Goal: Task Accomplishment & Management: Use online tool/utility

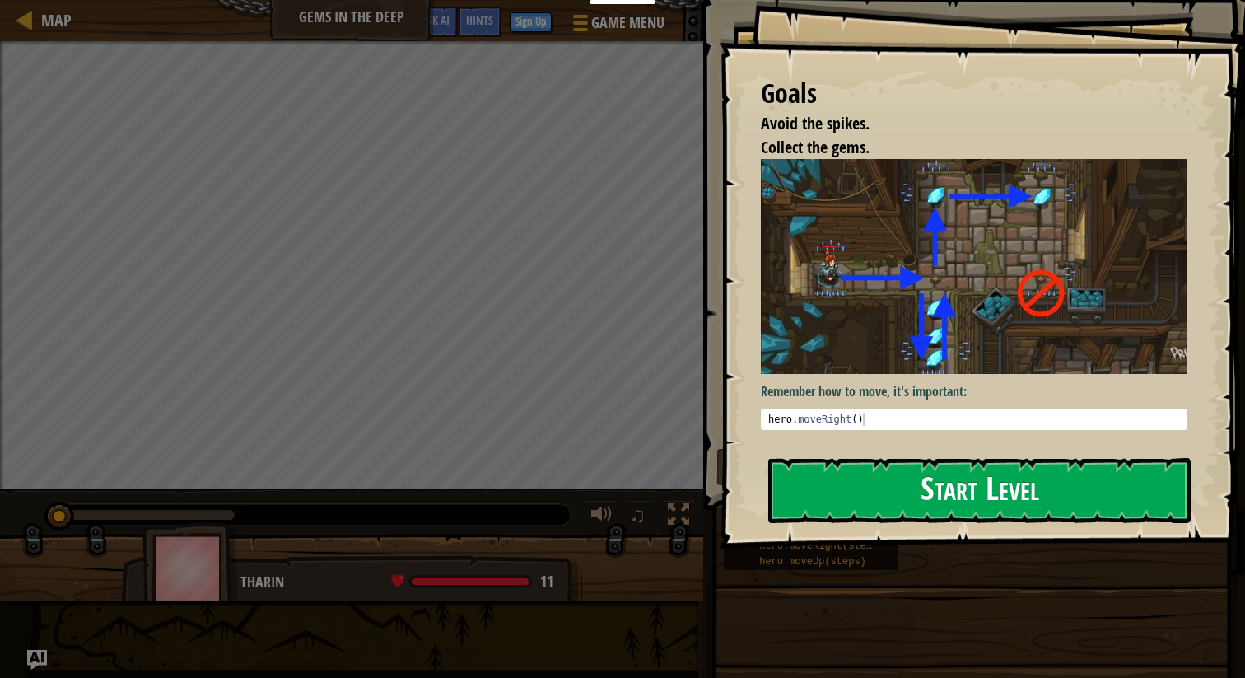
click at [871, 484] on button "Start Level" at bounding box center [979, 490] width 423 height 65
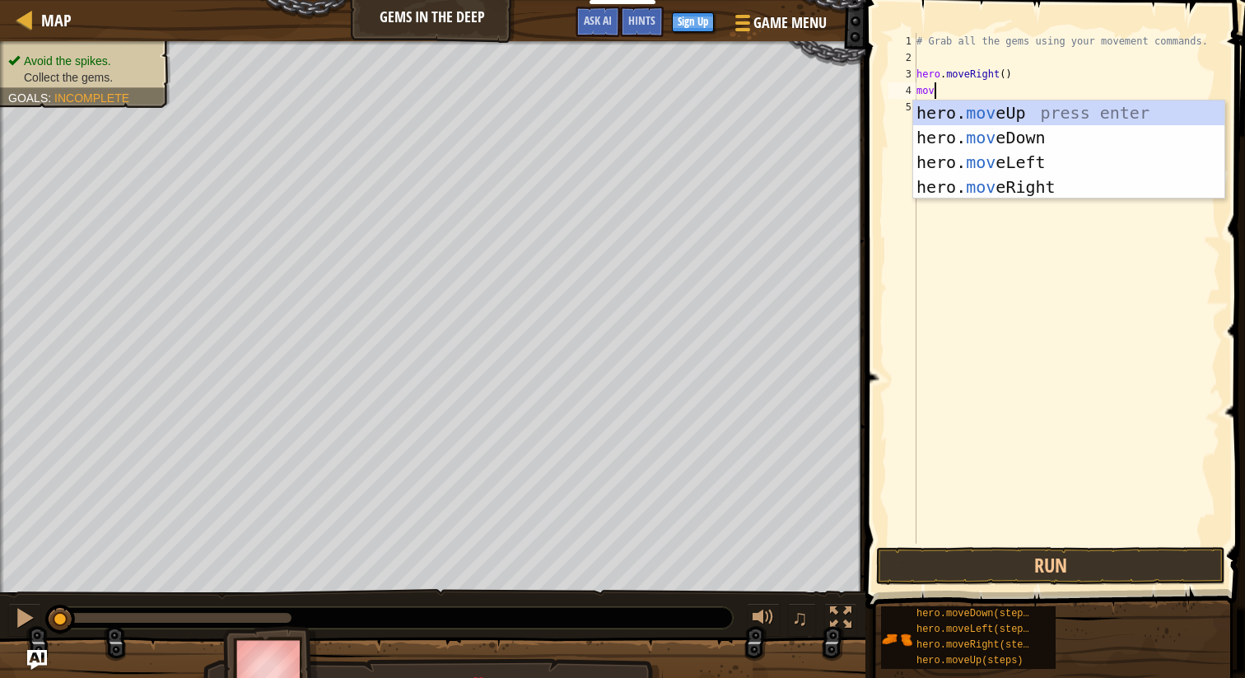
type textarea "mo"
click at [1052, 188] on div "hero. mo veUp press enter hero. mo veDown press enter hero. mo veLeft press ent…" at bounding box center [1068, 174] width 311 height 148
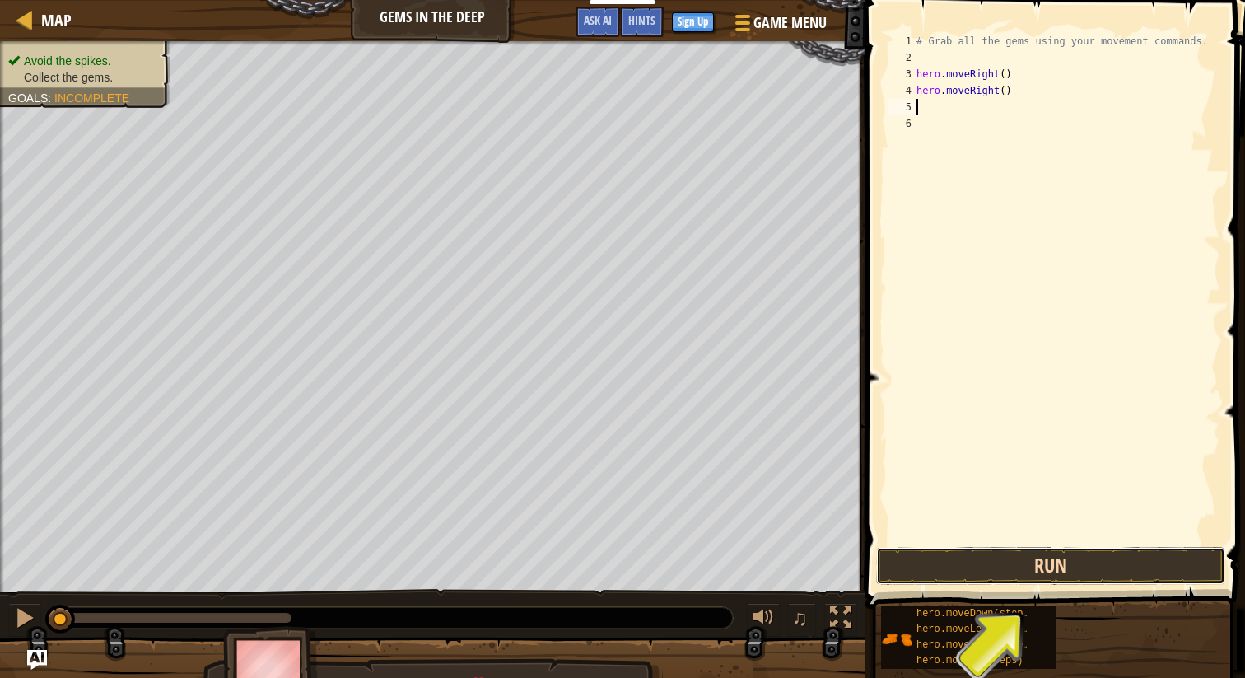
click at [1081, 570] on button "Run" at bounding box center [1050, 566] width 349 height 38
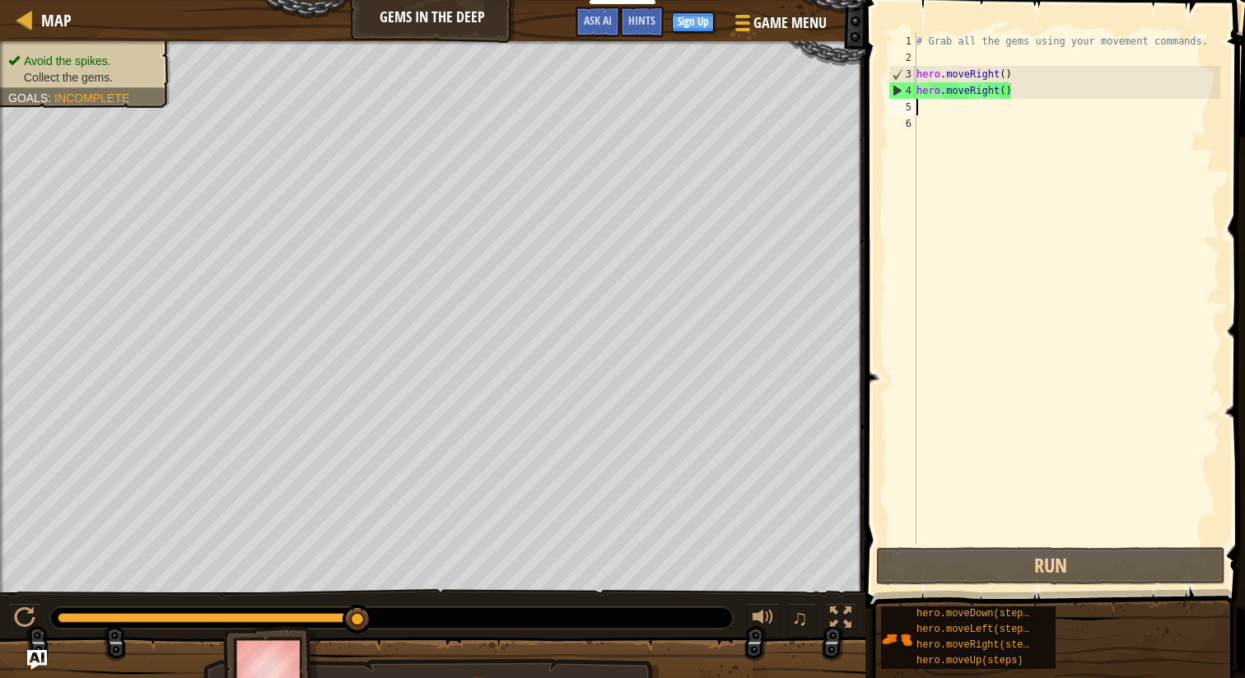
type textarea "hero.moveRight()"
click at [1022, 115] on div "# Grab all the gems using your movement commands. hero . moveRight ( ) hero . m…" at bounding box center [1066, 305] width 307 height 544
click at [1001, 107] on div "# Grab all the gems using your movement commands. hero . moveRight ( ) hero . m…" at bounding box center [1066, 305] width 307 height 544
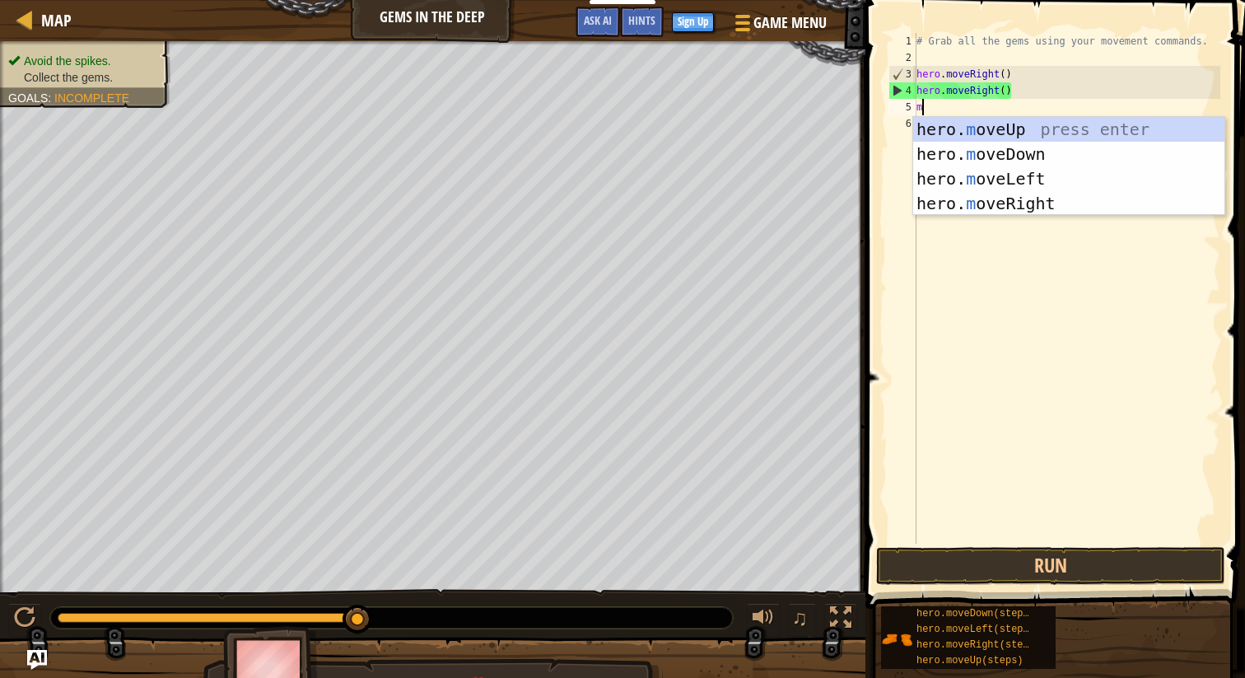
type textarea "mo"
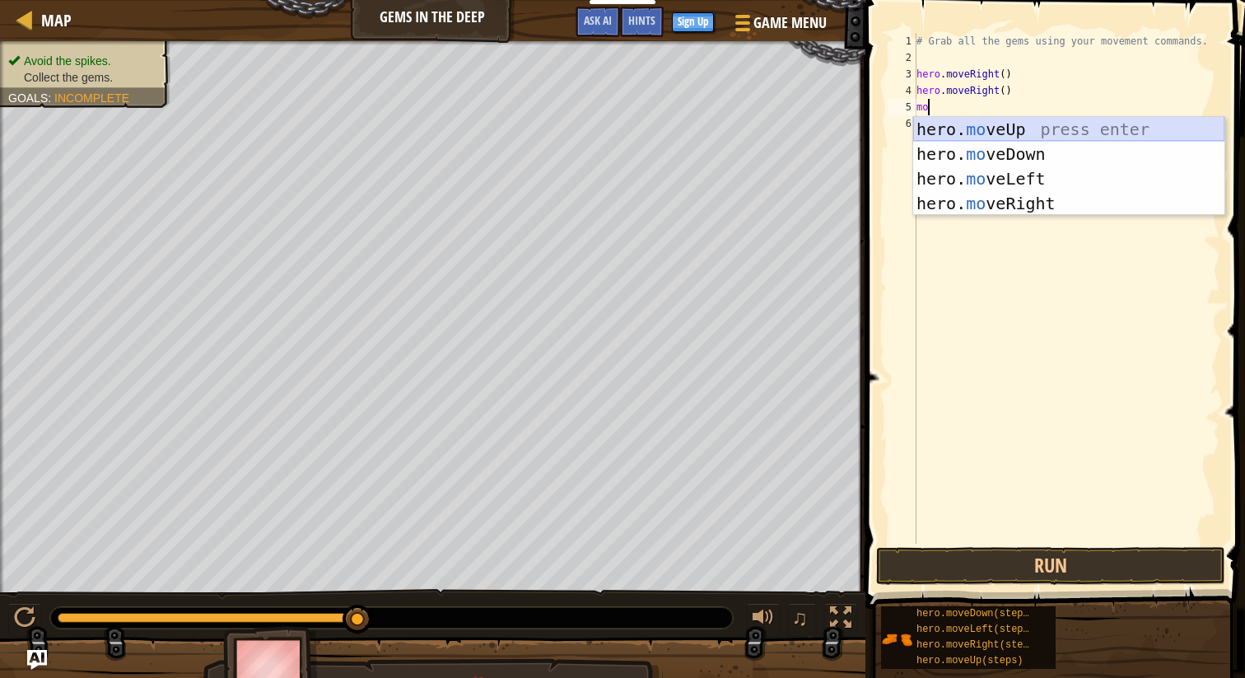
click at [1048, 125] on div "hero. mo veUp press enter hero. mo veDown press enter hero. mo veLeft press ent…" at bounding box center [1068, 191] width 311 height 148
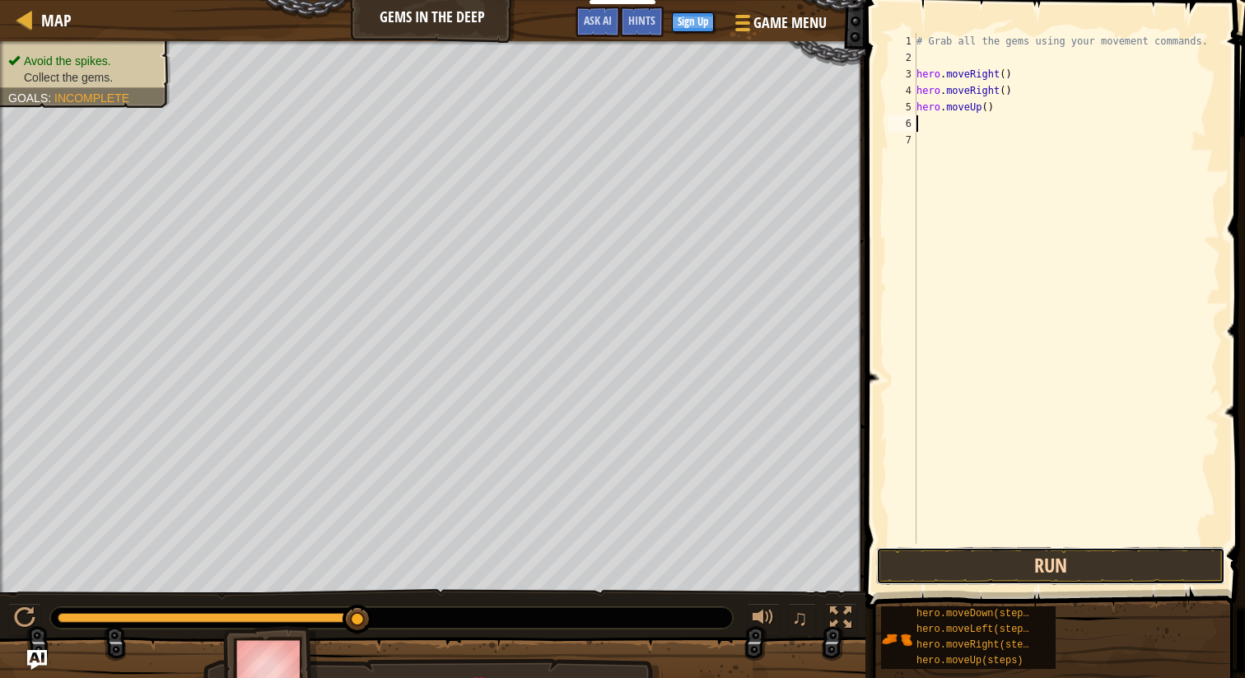
click at [1025, 570] on button "Run" at bounding box center [1050, 566] width 349 height 38
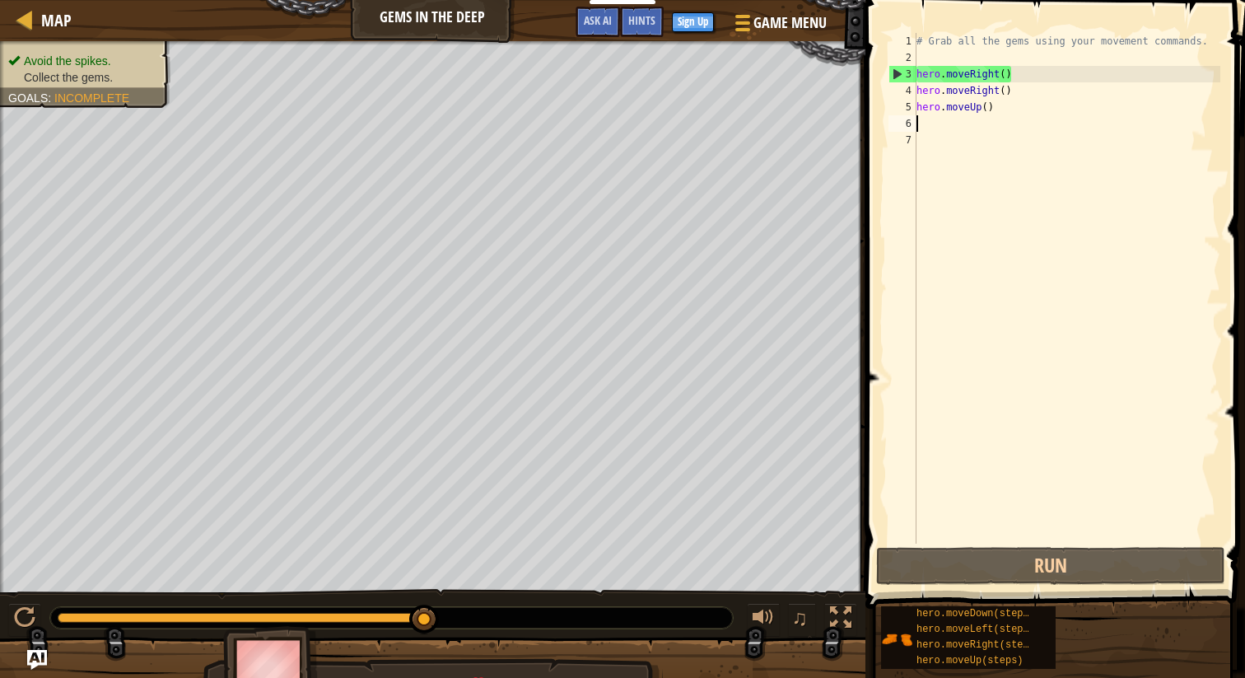
click at [955, 123] on div "# Grab all the gems using your movement commands. hero . moveRight ( ) hero . m…" at bounding box center [1066, 305] width 307 height 544
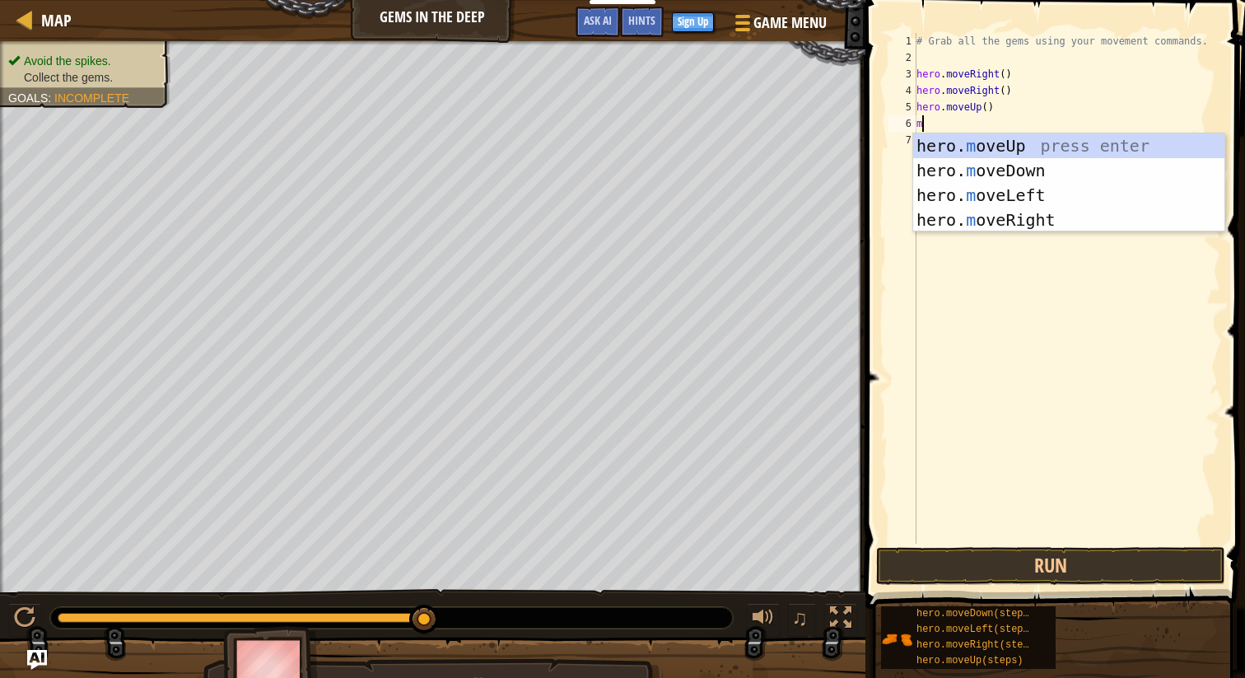
type textarea "m"
click at [761, 619] on div at bounding box center [763, 617] width 21 height 21
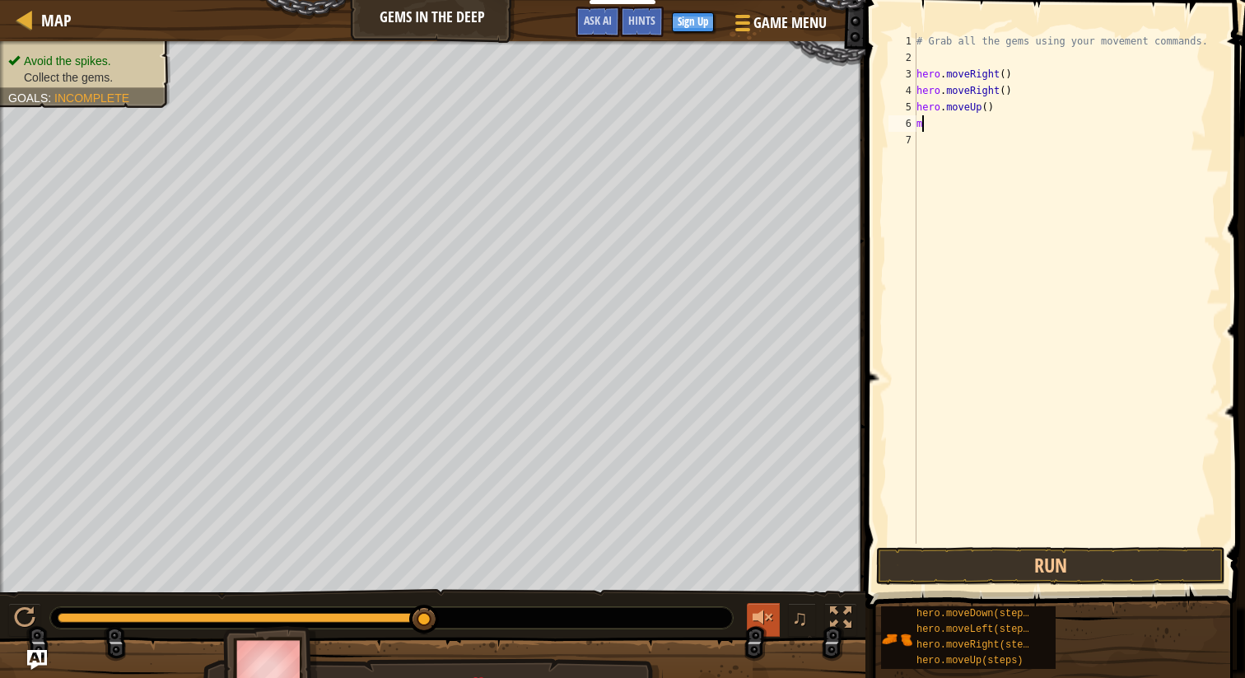
click at [761, 619] on div at bounding box center [763, 617] width 21 height 21
click at [769, 619] on div at bounding box center [763, 617] width 21 height 21
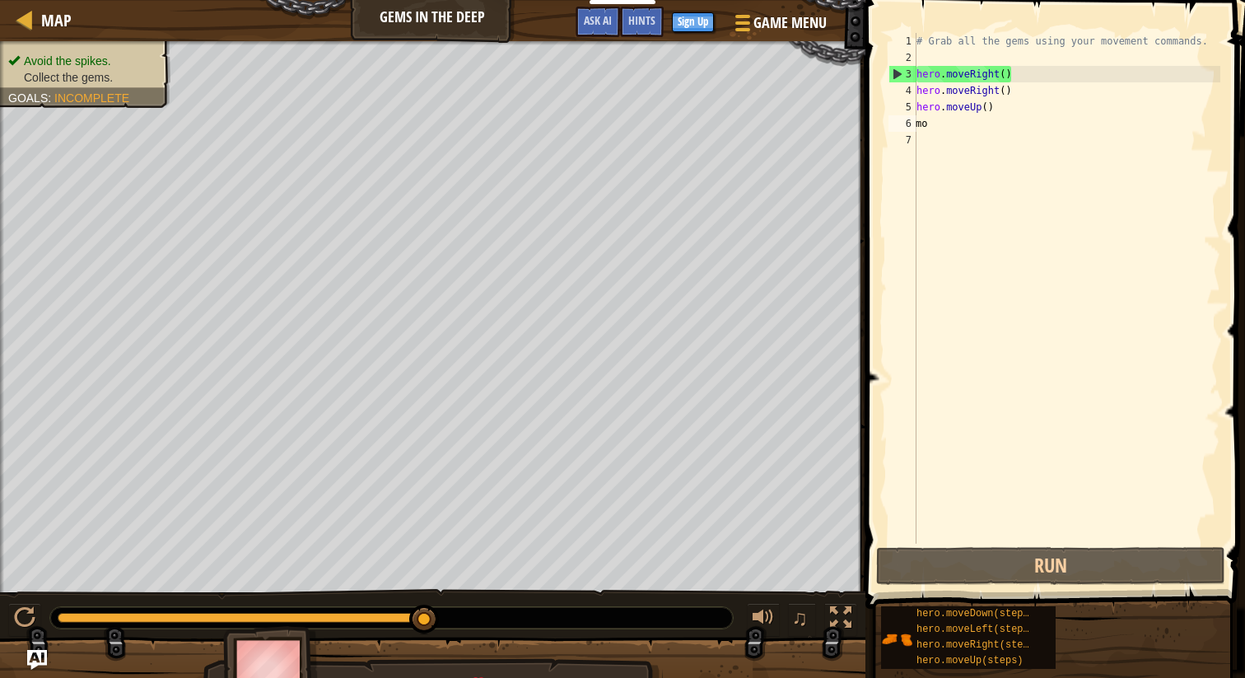
scroll to position [0, 0]
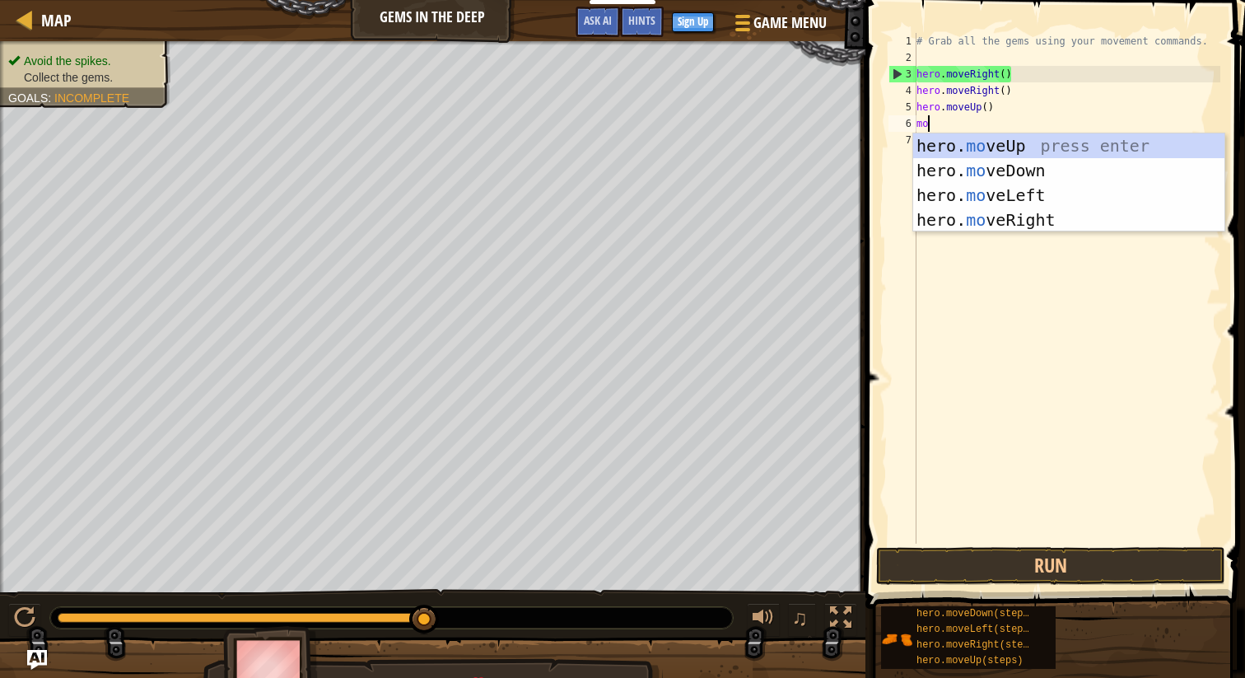
type textarea "m"
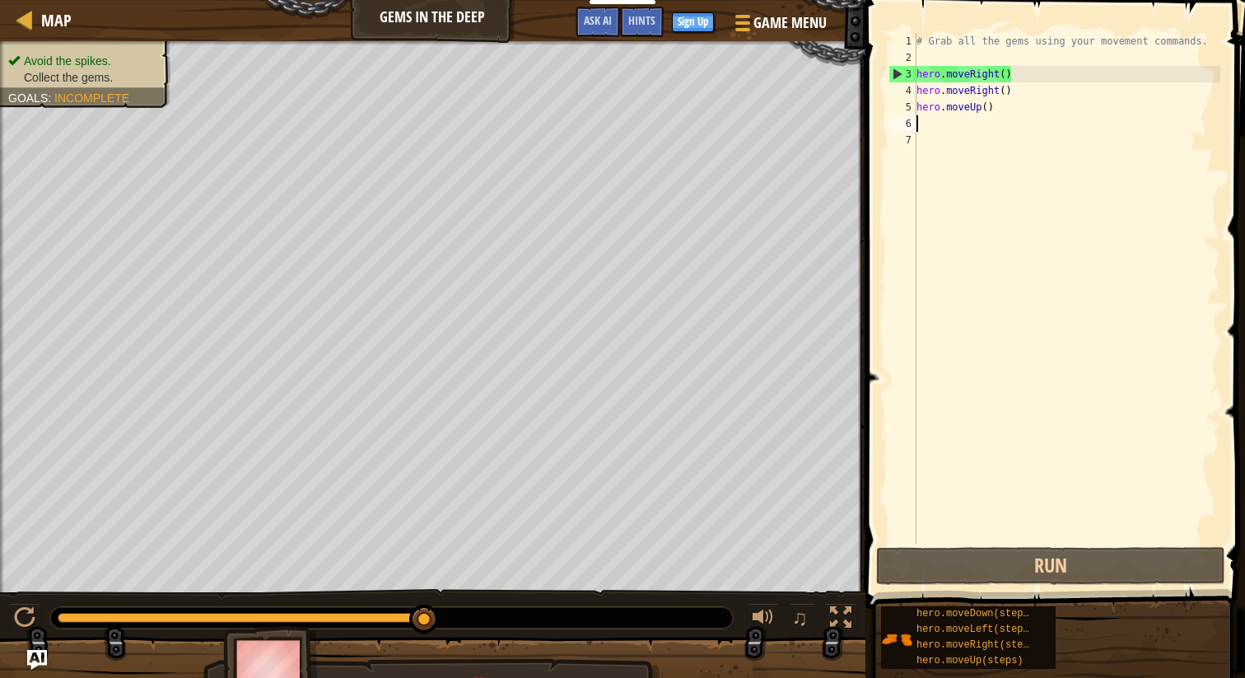
scroll to position [7, 0]
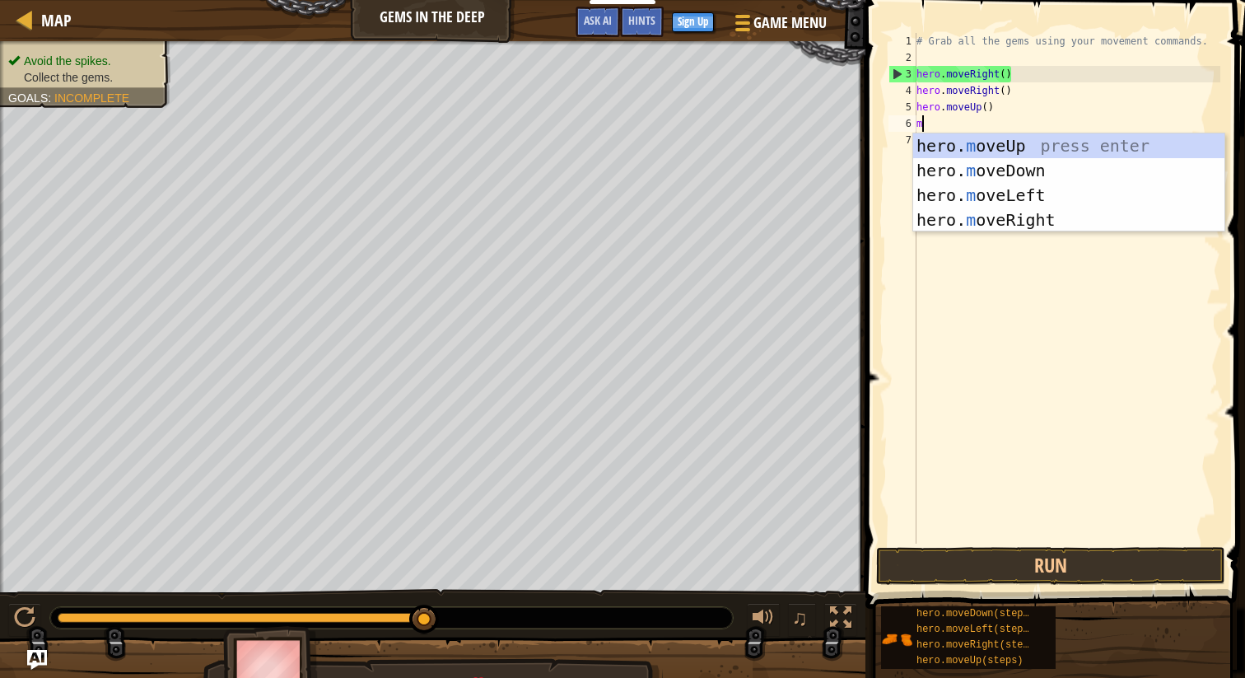
type textarea "mo"
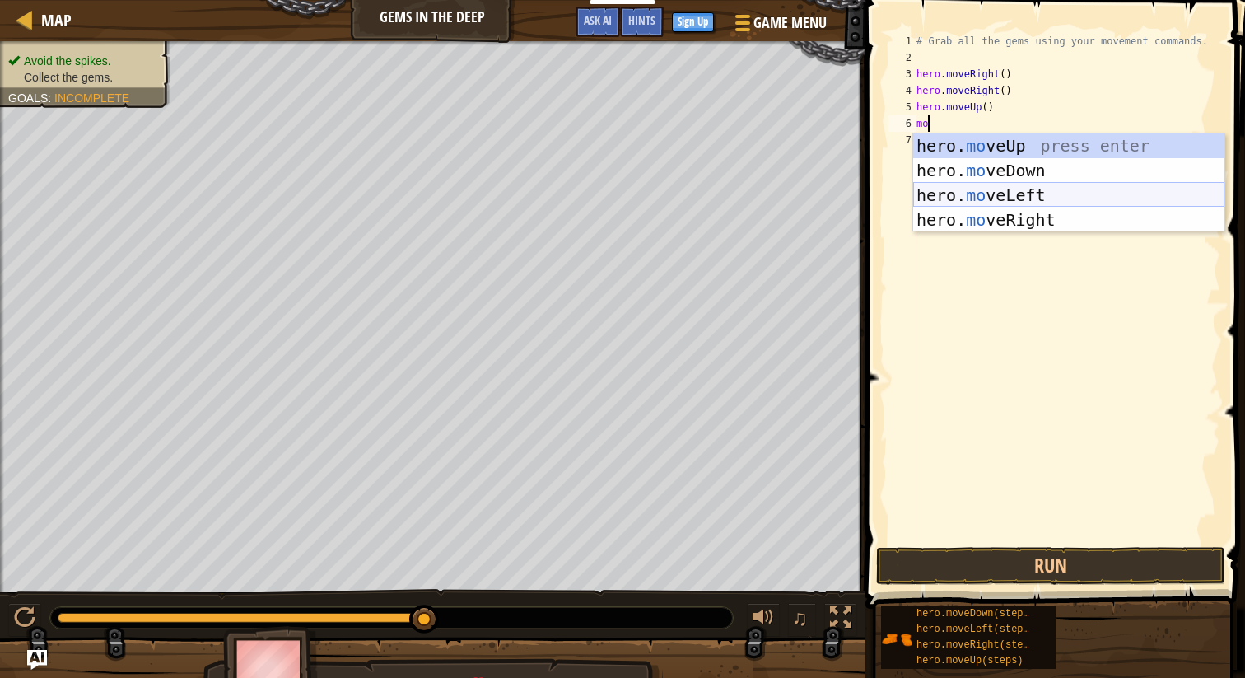
click at [1123, 201] on div "hero. mo veUp press enter hero. mo veDown press enter hero. mo veLeft press ent…" at bounding box center [1068, 207] width 311 height 148
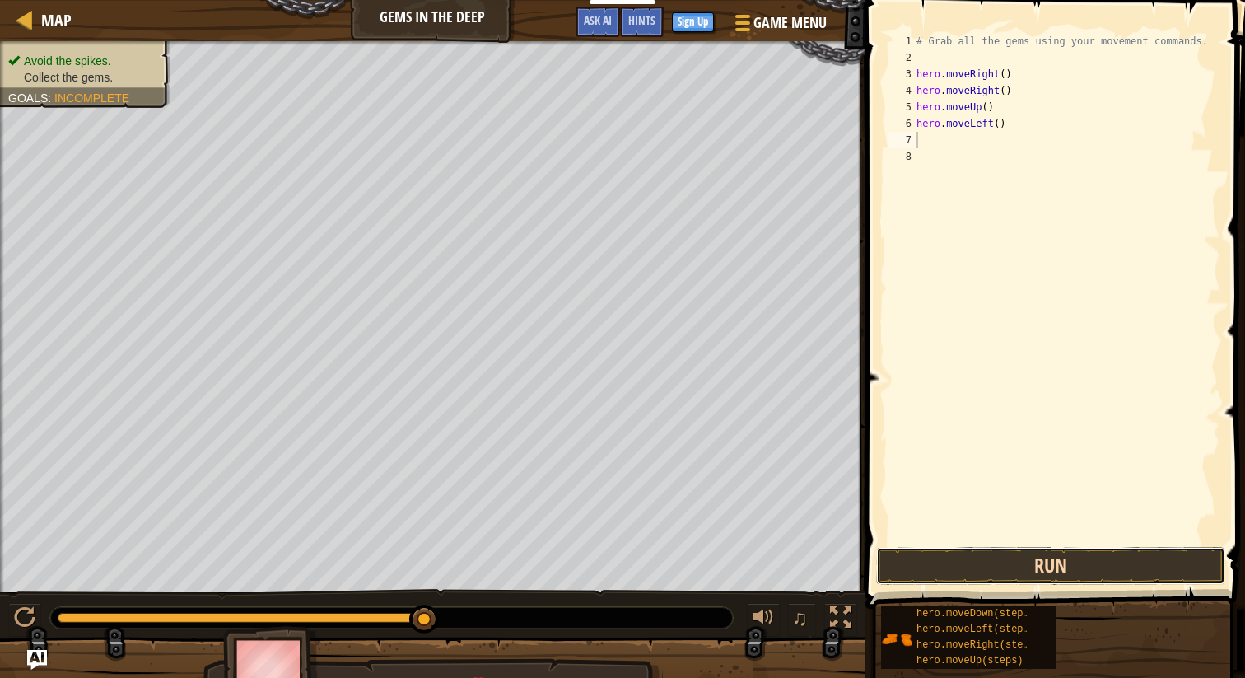
click at [1037, 567] on button "Run" at bounding box center [1050, 566] width 349 height 38
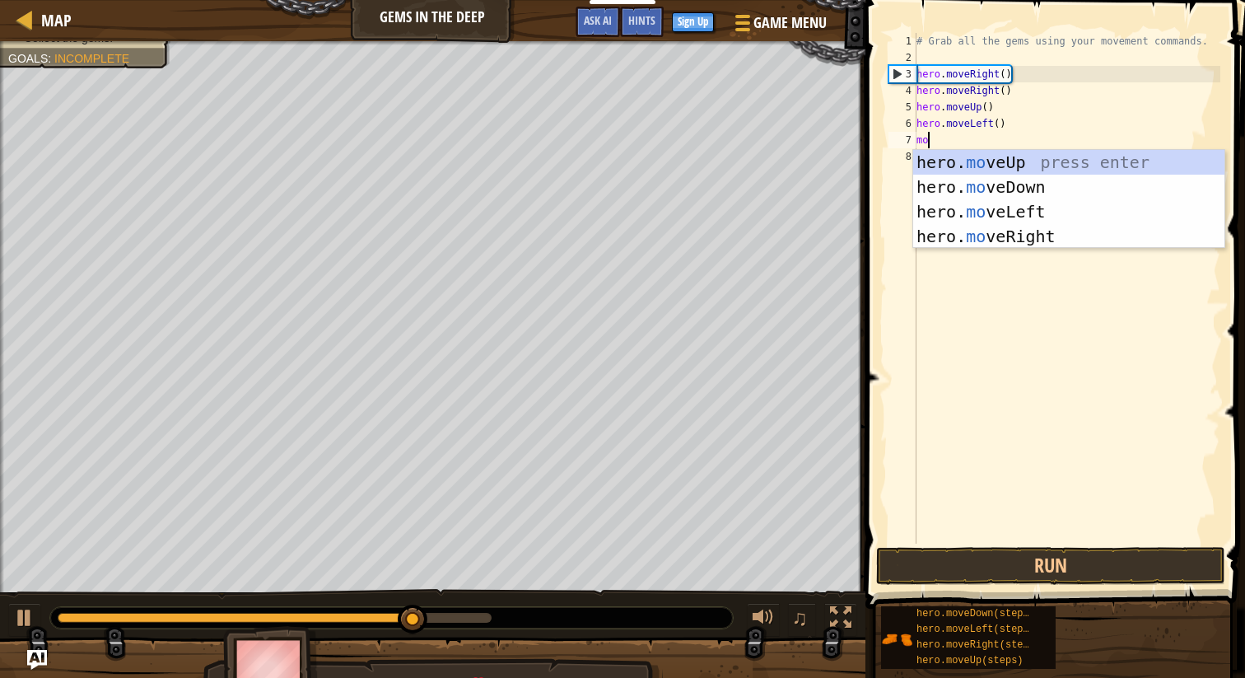
type textarea "mov"
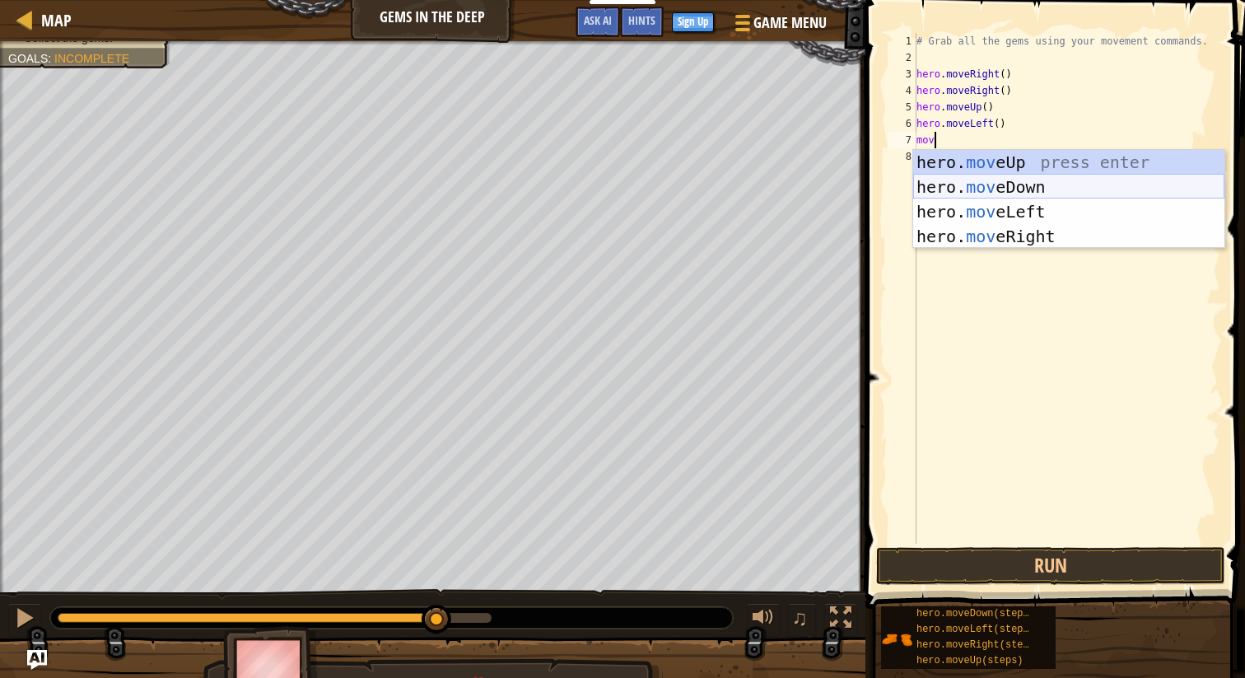
click at [1002, 194] on div "hero. mov eUp press enter hero. mov eDown press enter hero. mov eLeft press ent…" at bounding box center [1068, 224] width 311 height 148
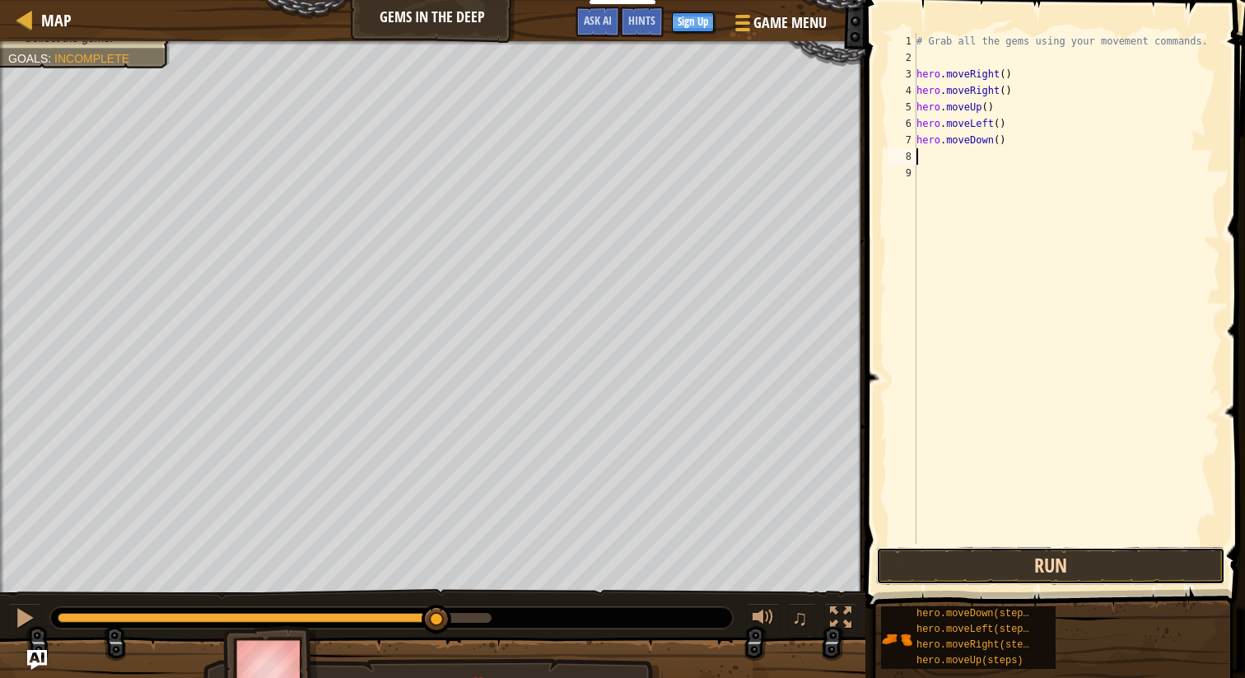
click at [988, 570] on button "Run" at bounding box center [1050, 566] width 349 height 38
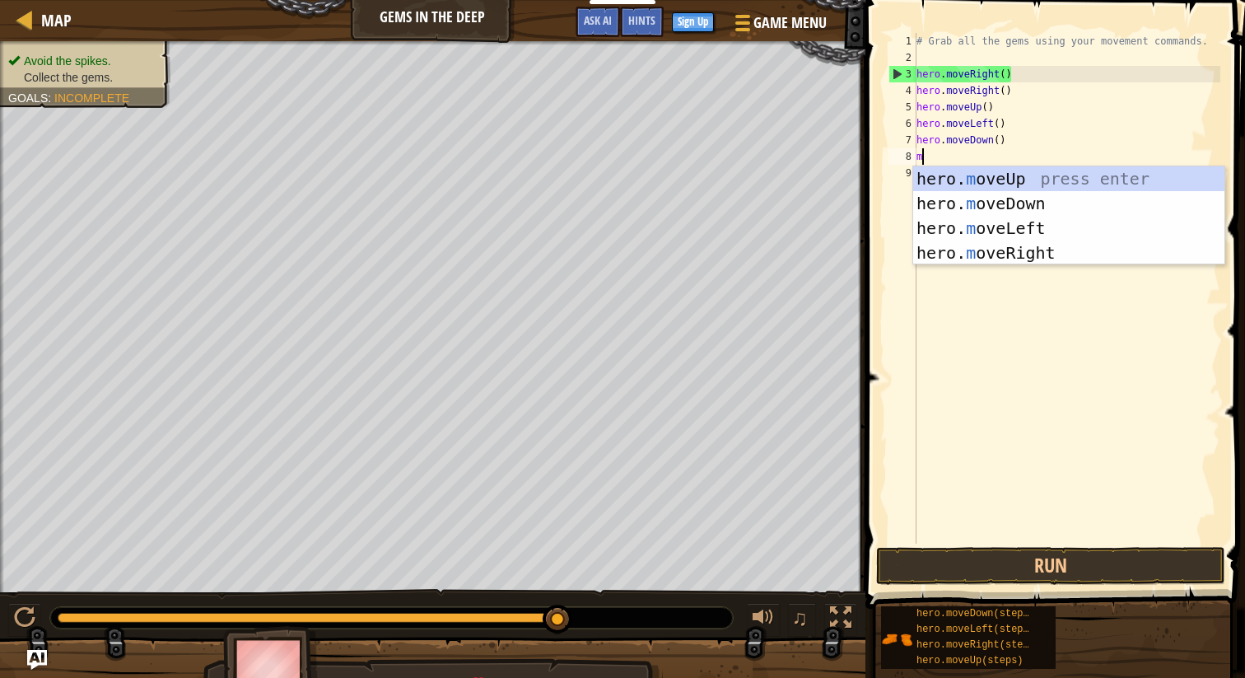
type textarea "mo"
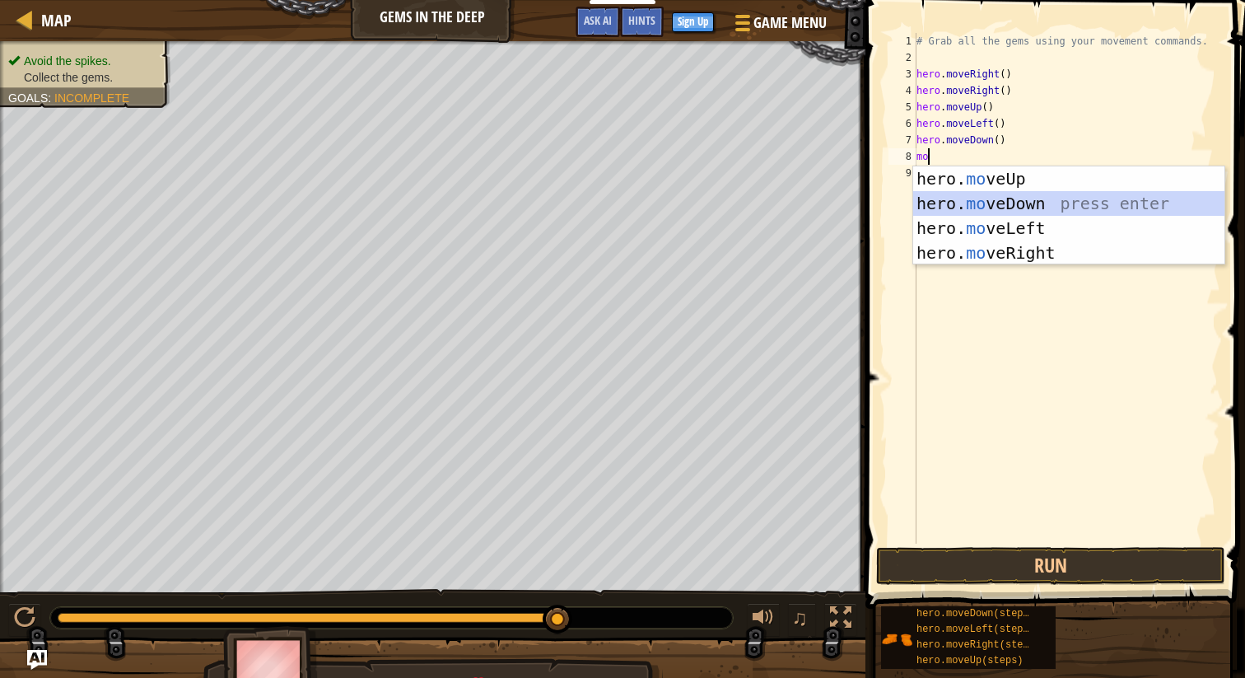
click at [1009, 199] on div "hero. mo veUp press enter hero. mo veDown press enter hero. mo veLeft press ent…" at bounding box center [1068, 240] width 311 height 148
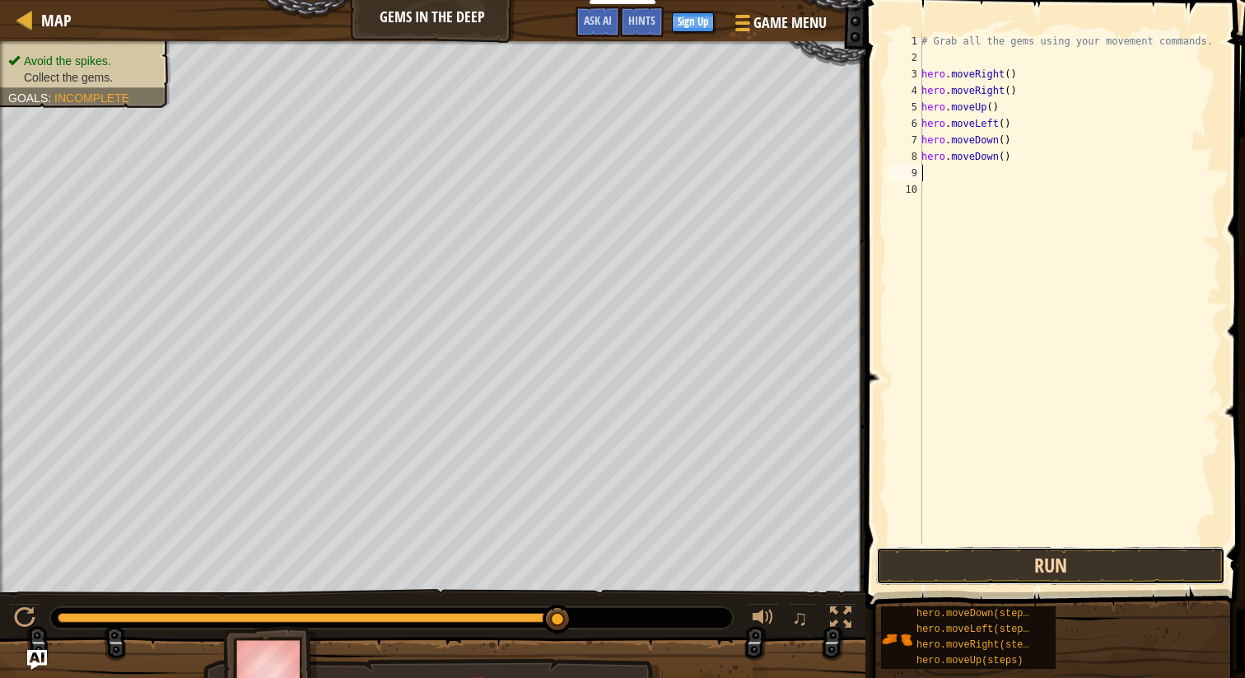
click at [1002, 566] on button "Run" at bounding box center [1050, 566] width 349 height 38
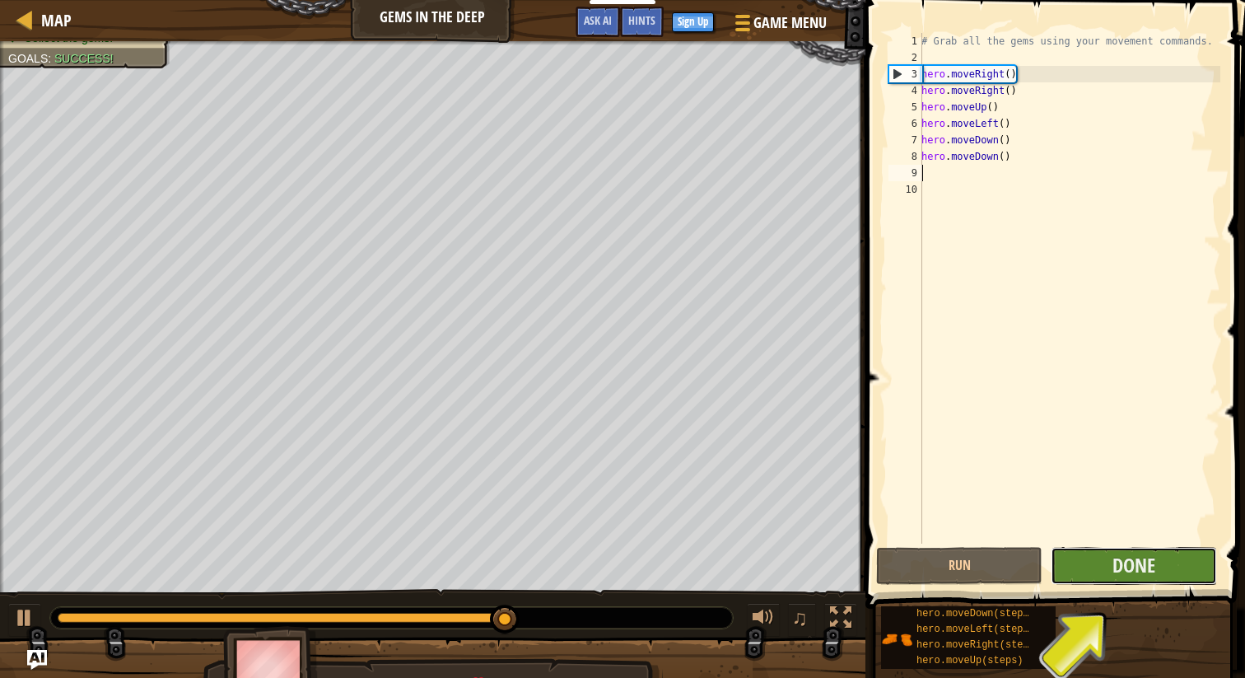
click at [1159, 569] on button "Done" at bounding box center [1134, 566] width 166 height 38
